Goal: Find specific page/section: Find specific page/section

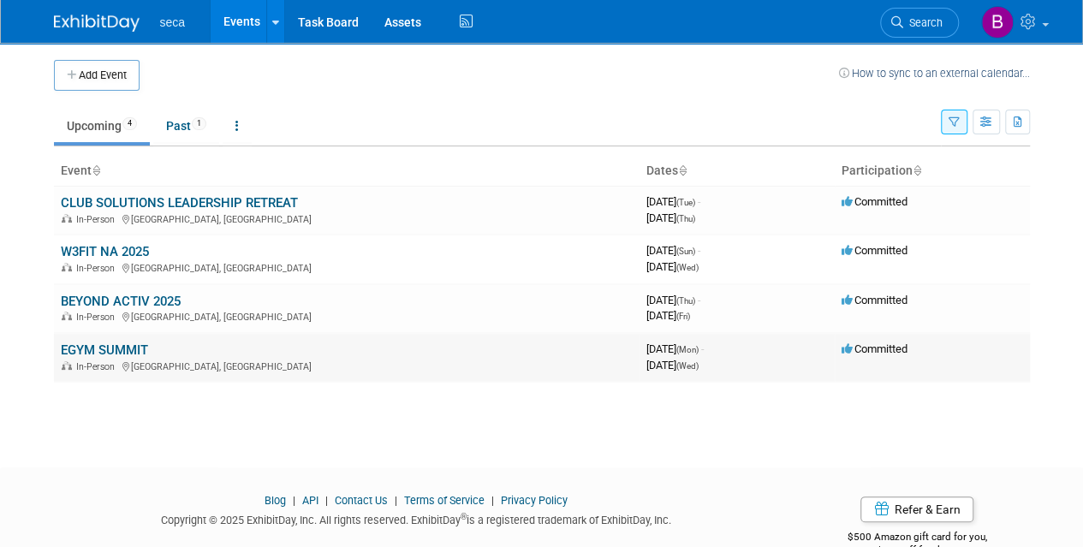
click at [113, 345] on link "EGYM SUMMIT" at bounding box center [104, 350] width 87 height 15
